Goal: Information Seeking & Learning: Learn about a topic

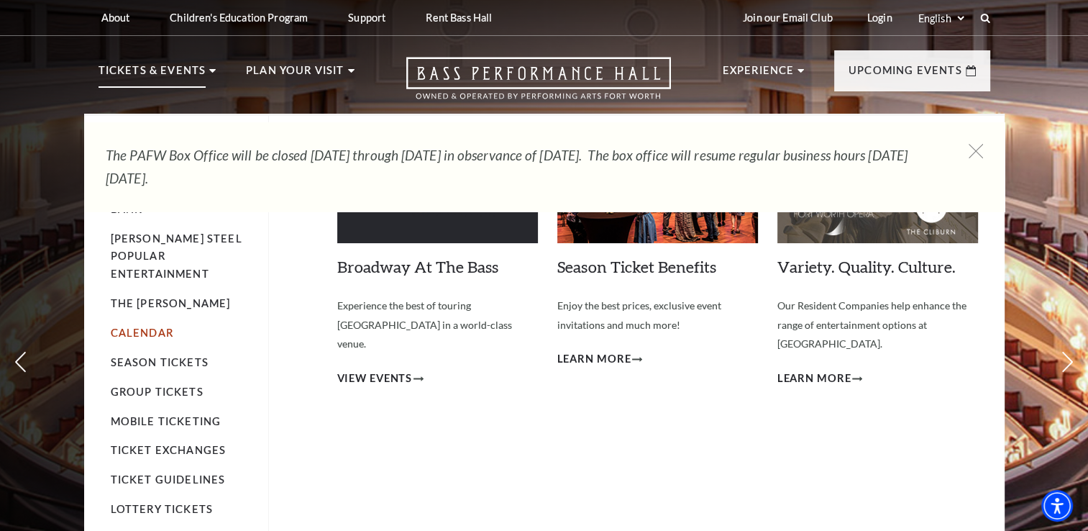
click at [132, 327] on link "Calendar" at bounding box center [142, 333] width 63 height 12
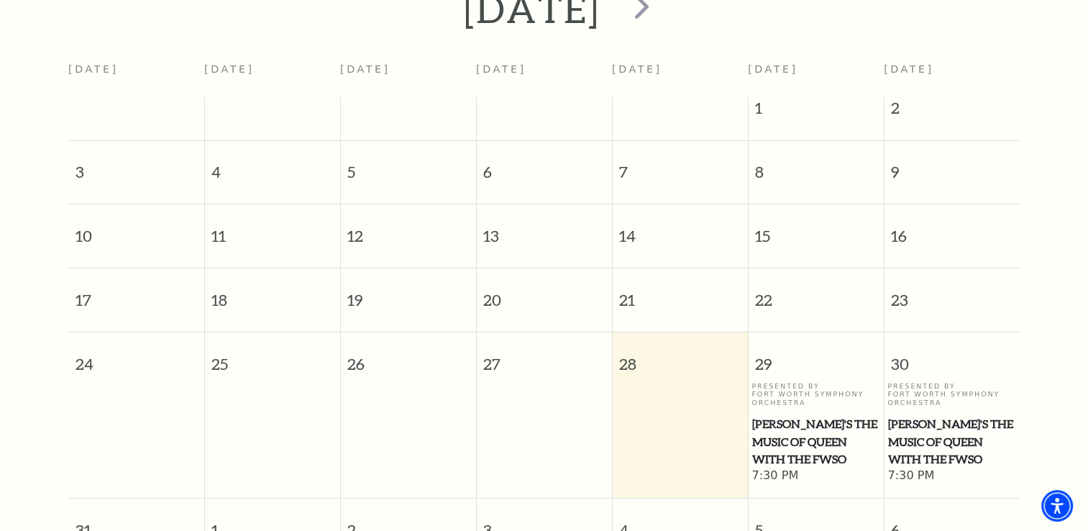
scroll to position [283, 0]
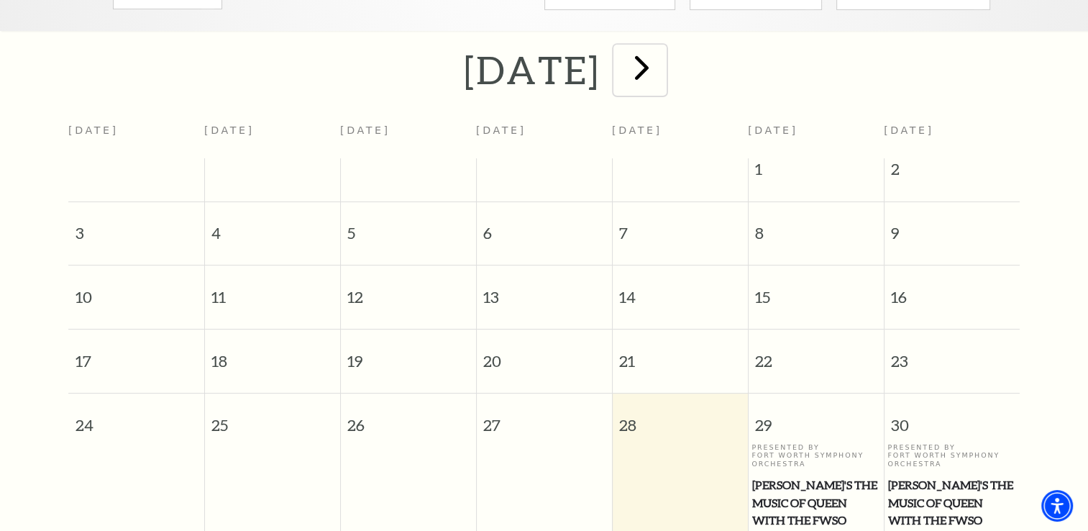
click at [663, 56] on span "next" at bounding box center [642, 67] width 41 height 41
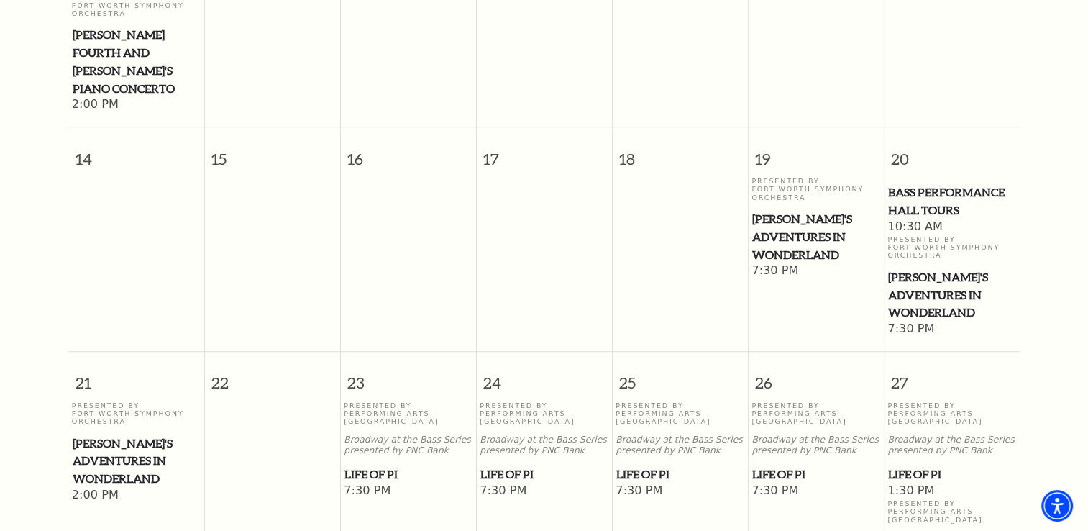
scroll to position [661, 0]
click at [921, 269] on span "[PERSON_NAME]'s Adventures in Wonderland" at bounding box center [951, 295] width 127 height 53
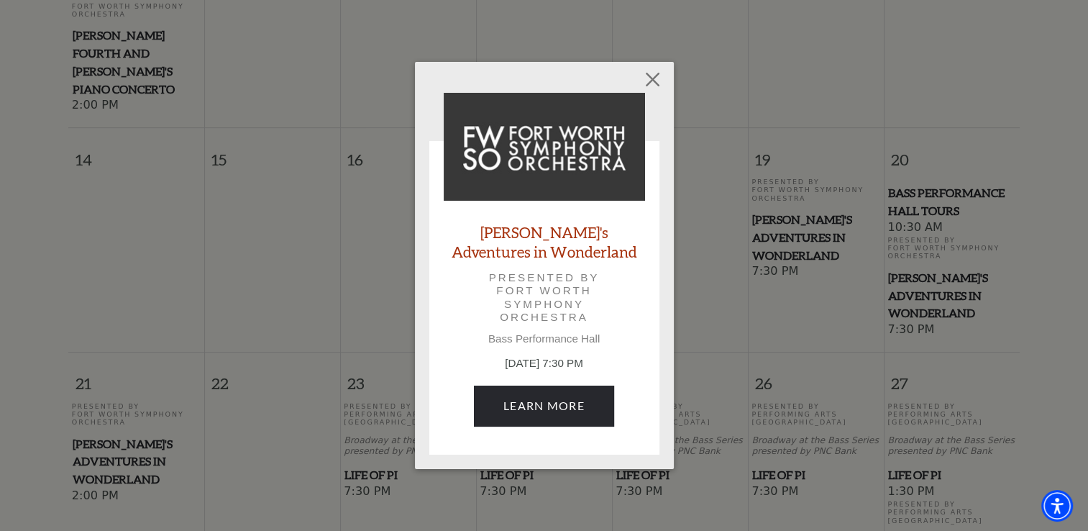
scroll to position [683, 0]
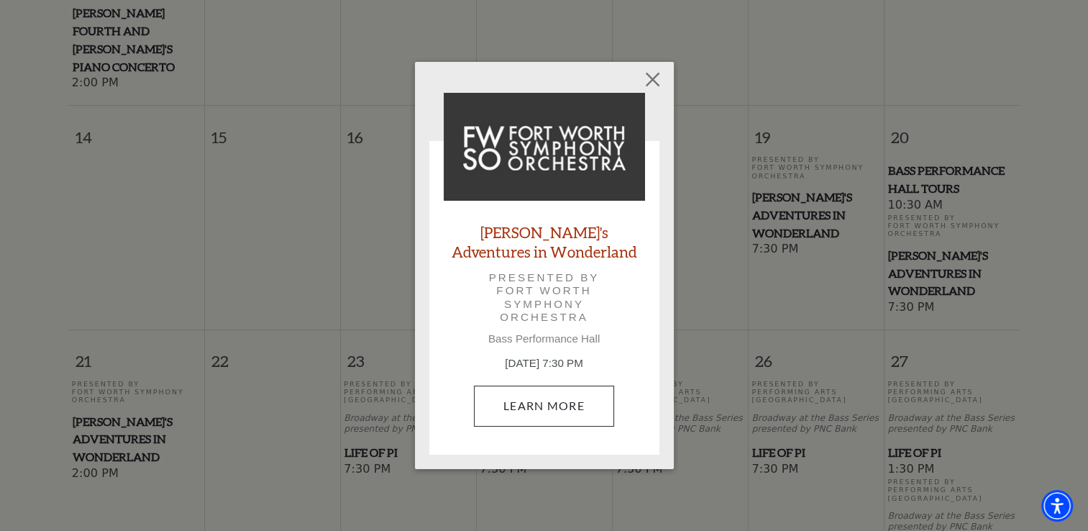
drag, startPoint x: 649, startPoint y: 406, endPoint x: 588, endPoint y: 399, distance: 60.8
click at [588, 399] on div "Alice's Adventures in Wonderland Presented by Fort Worth Symphony Orchestra Bas…" at bounding box center [544, 315] width 222 height 250
click at [537, 410] on link "Learn More" at bounding box center [544, 406] width 140 height 40
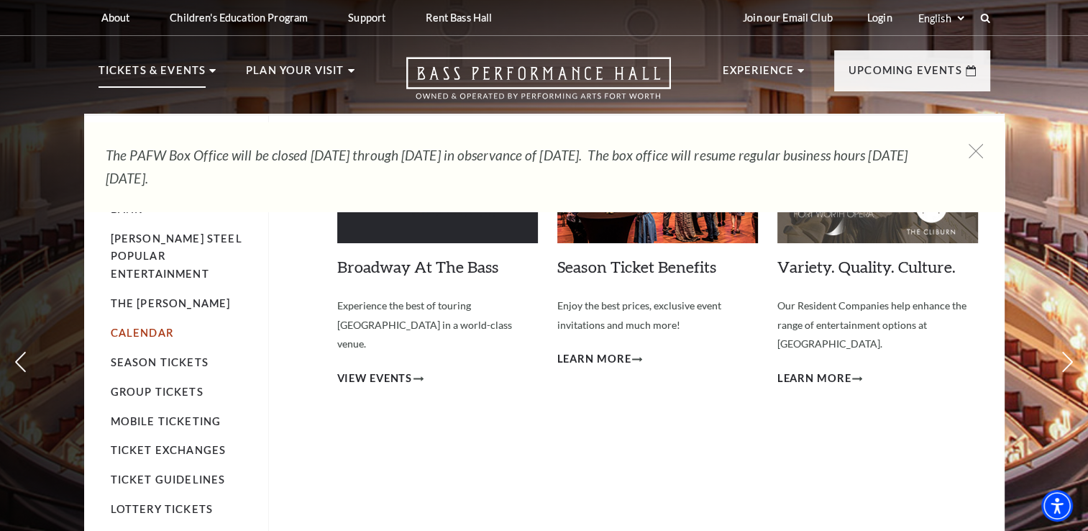
click at [142, 327] on link "Calendar" at bounding box center [142, 333] width 63 height 12
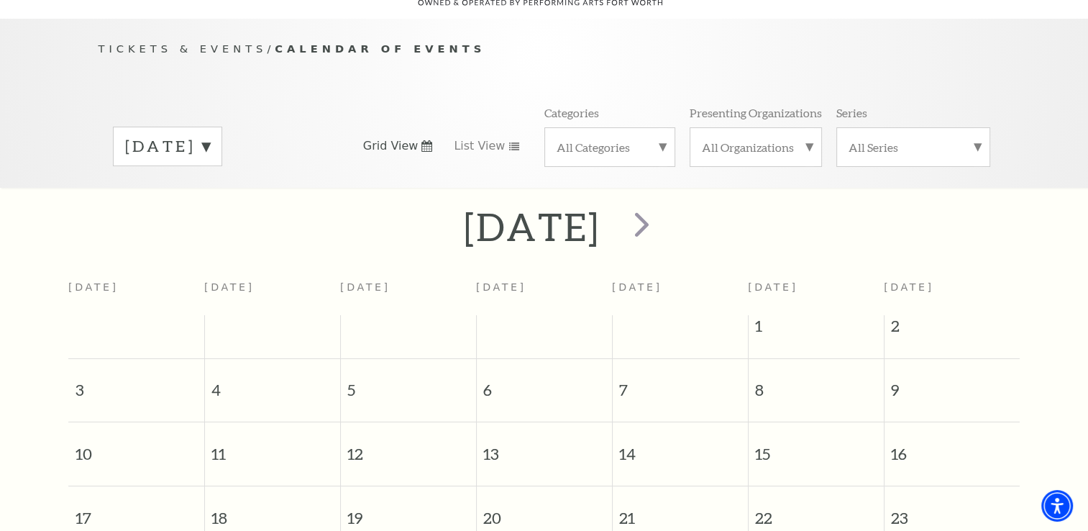
scroll to position [201, 0]
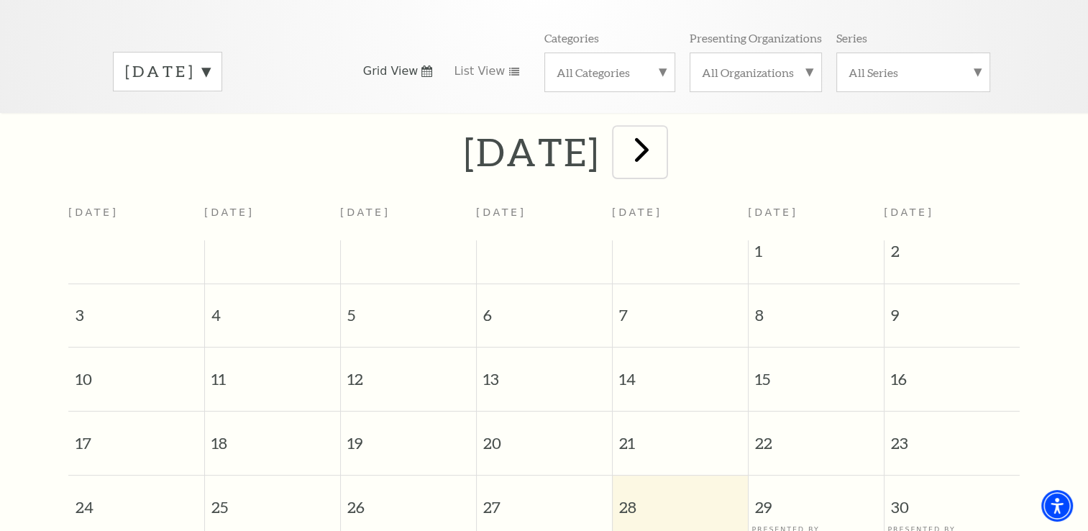
click at [663, 129] on span "next" at bounding box center [642, 149] width 41 height 41
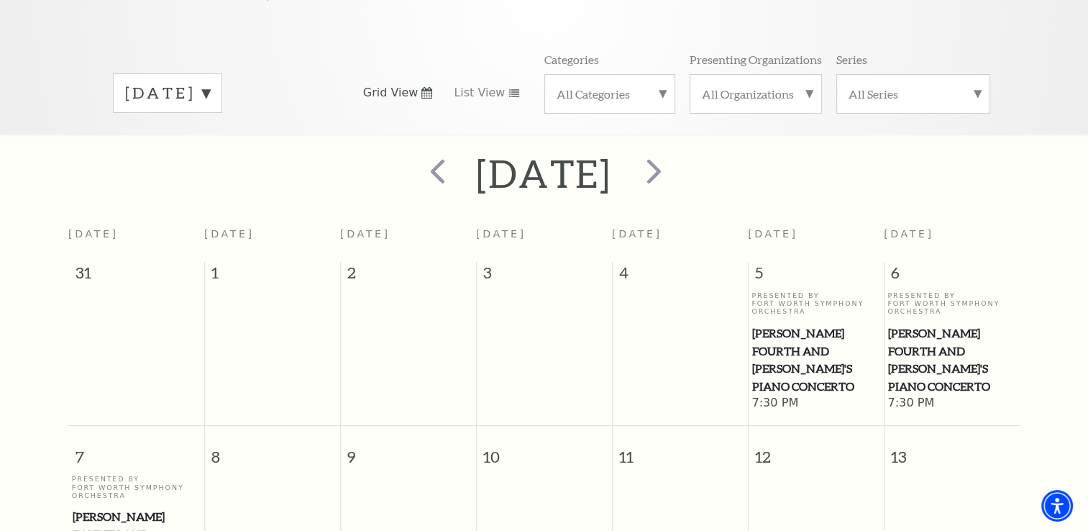
scroll to position [0, 0]
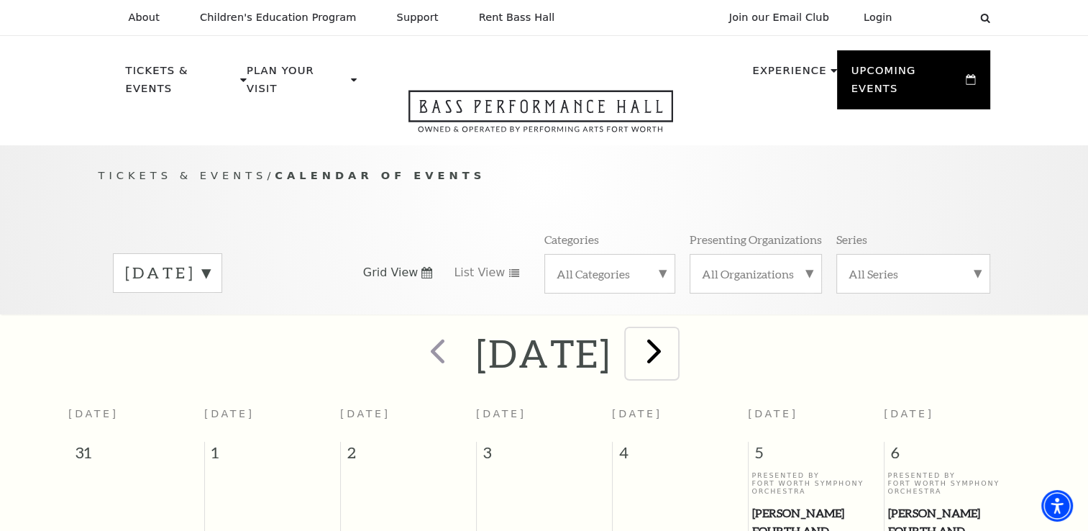
click at [675, 333] on span "next" at bounding box center [654, 350] width 41 height 41
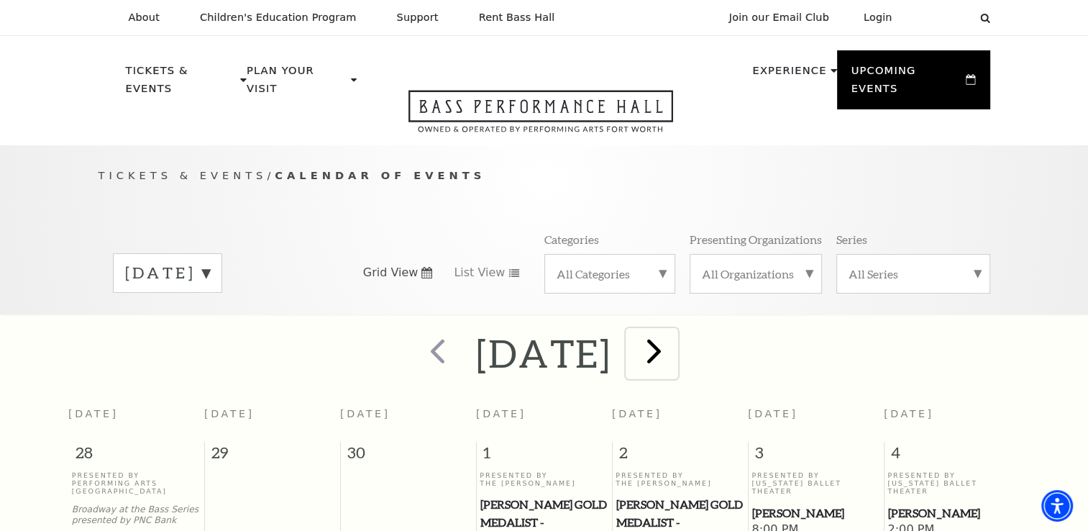
click at [675, 348] on span "next" at bounding box center [654, 350] width 41 height 41
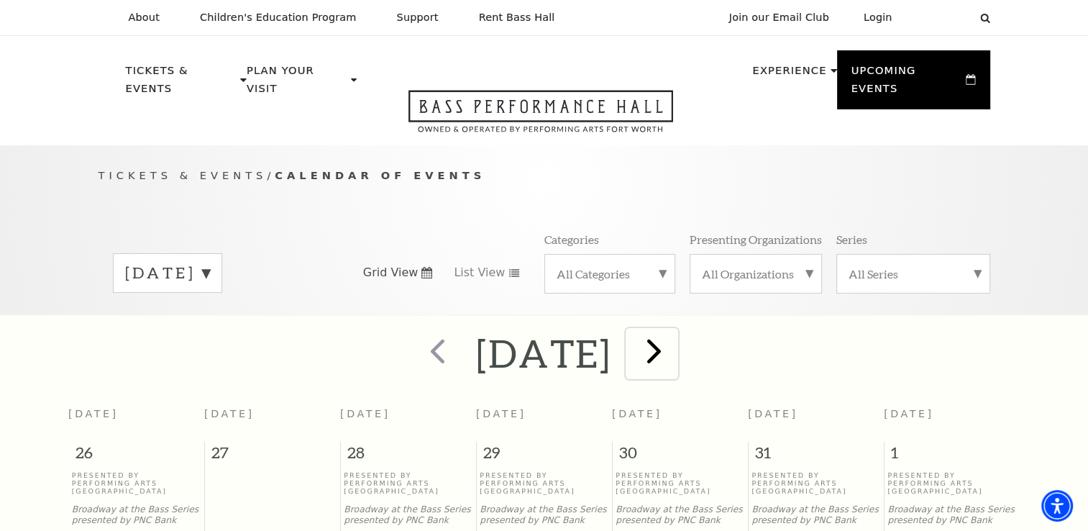
click at [675, 334] on span "next" at bounding box center [654, 350] width 41 height 41
